Goal: Task Accomplishment & Management: Complete application form

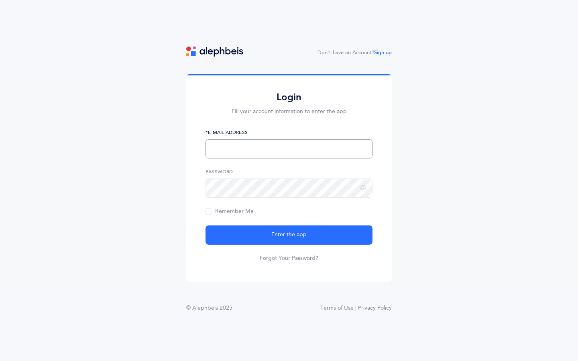
click at [289, 149] on input "text" at bounding box center [289, 148] width 167 height 19
type input "[EMAIL_ADDRESS][DOMAIN_NAME]"
click at [289, 149] on input "text" at bounding box center [289, 148] width 167 height 19
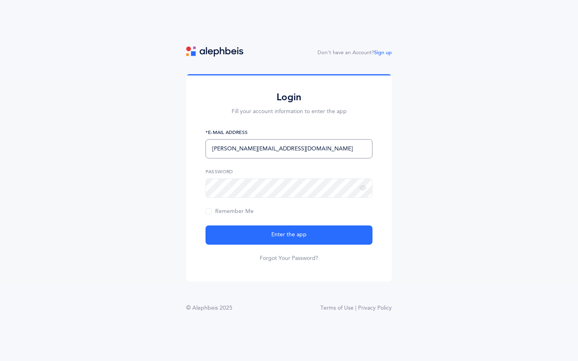
type input "[PERSON_NAME][EMAIL_ADDRESS][DOMAIN_NAME]"
click at [289, 149] on input "text" at bounding box center [289, 148] width 167 height 19
type input "Tasty Metal Computer"
click at [289, 149] on input "text" at bounding box center [289, 148] width 167 height 19
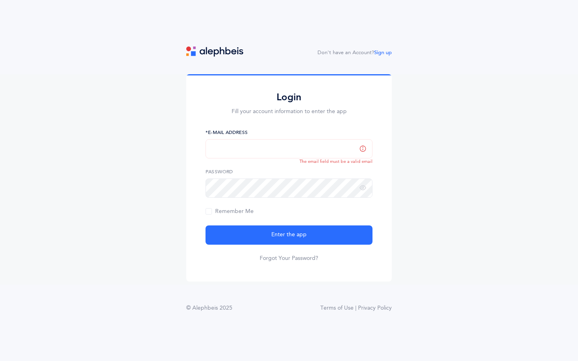
click at [289, 149] on input "text" at bounding box center [289, 148] width 167 height 19
click at [206, 226] on button "Enter the app" at bounding box center [289, 235] width 167 height 19
click at [289, 149] on input "[EMAIL_ADDRESS][DOMAIN_NAME]" at bounding box center [289, 148] width 167 height 19
type input "m"
type input "[EMAIL_ADDRESS][DOMAIN_NAME]"
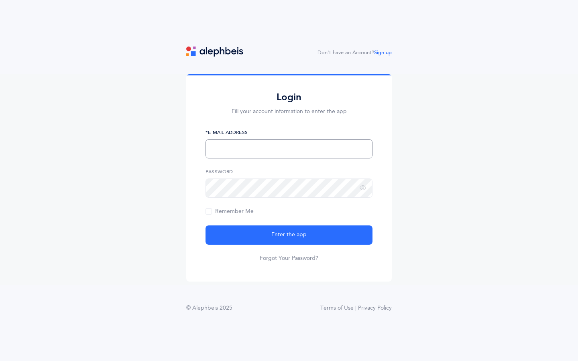
click at [289, 149] on input "text" at bounding box center [289, 148] width 167 height 19
click at [289, 149] on input "[EMAIL_ADDRESS][DOMAIN_NAME]" at bounding box center [289, 148] width 167 height 19
type input "m"
type input "[EMAIL_ADDRESS][DOMAIN_NAME]"
click at [289, 149] on input "text" at bounding box center [289, 148] width 167 height 19
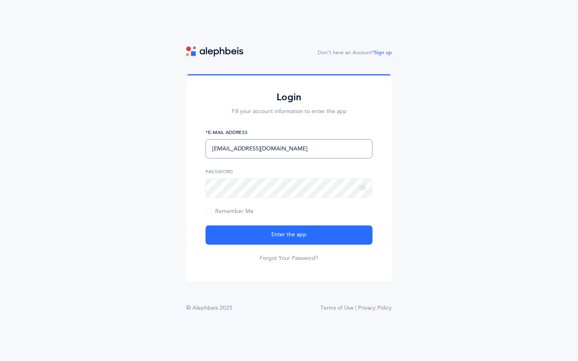
click at [289, 149] on input "[EMAIL_ADDRESS][DOMAIN_NAME]" at bounding box center [289, 148] width 167 height 19
type input "m"
type input "[PERSON_NAME][EMAIL_ADDRESS][DOMAIN_NAME]"
click at [289, 149] on input "text" at bounding box center [289, 148] width 167 height 19
click at [289, 149] on input "[EMAIL_ADDRESS][DOMAIN_NAME]" at bounding box center [289, 148] width 167 height 19
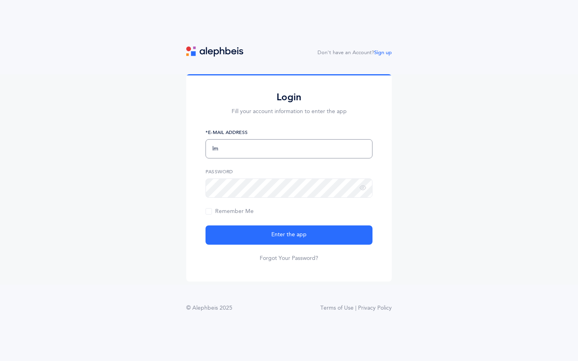
type input "m"
type input "Handmade Metal Towels"
click at [289, 149] on input "text" at bounding box center [289, 148] width 167 height 19
click at [289, 149] on input "[EMAIL_ADDRESS][DOMAIN_NAME]" at bounding box center [289, 148] width 167 height 19
type input "m"
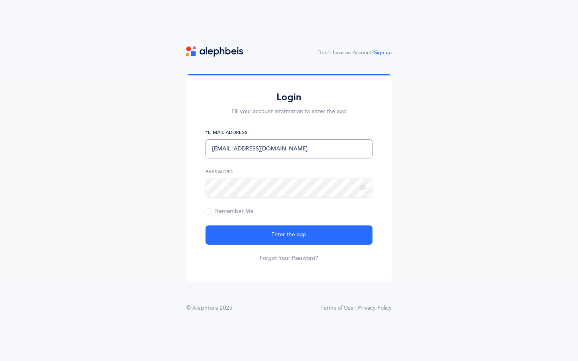
click at [206, 226] on button "Enter the app" at bounding box center [289, 235] width 167 height 19
click at [289, 149] on input "[EMAIL_ADDRESS][DOMAIN_NAME]" at bounding box center [289, 148] width 167 height 19
type input "m"
click at [206, 226] on button "Enter the app" at bounding box center [289, 235] width 167 height 19
click at [289, 149] on input "[EMAIL_ADDRESS][DOMAIN_NAME]" at bounding box center [289, 148] width 167 height 19
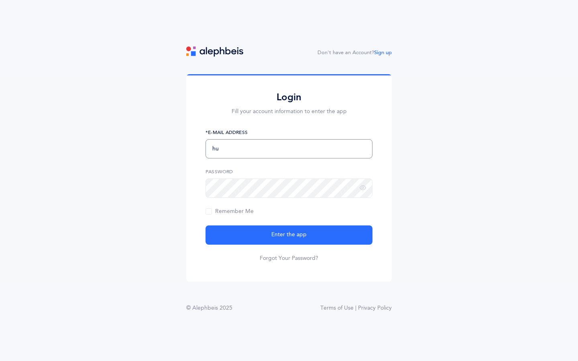
type input "h"
click at [206, 226] on button "Enter the app" at bounding box center [289, 235] width 167 height 19
click at [289, 149] on input "[PERSON_NAME][EMAIL_ADDRESS][DOMAIN_NAME]" at bounding box center [289, 148] width 167 height 19
type input "c"
click at [206, 226] on button "Enter the app" at bounding box center [289, 235] width 167 height 19
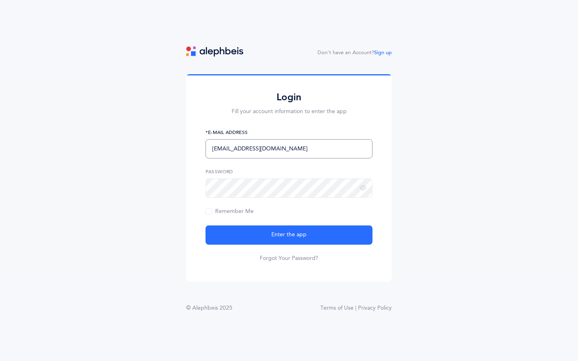
click at [289, 149] on input "[EMAIL_ADDRESS][DOMAIN_NAME]" at bounding box center [289, 148] width 167 height 19
type input "m"
type input "[EMAIL_ADDRESS][DOMAIN_NAME]"
